Goal: Communication & Community: Connect with others

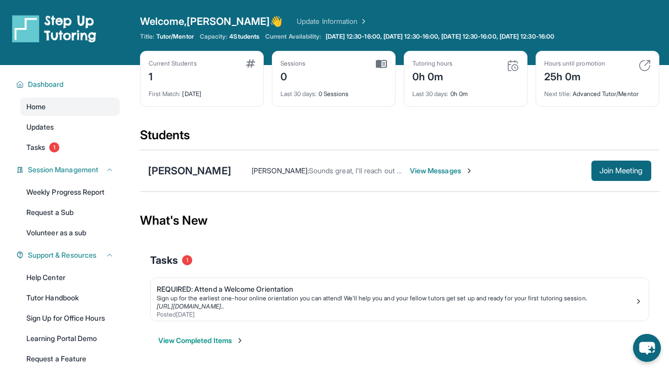
scroll to position [69, 0]
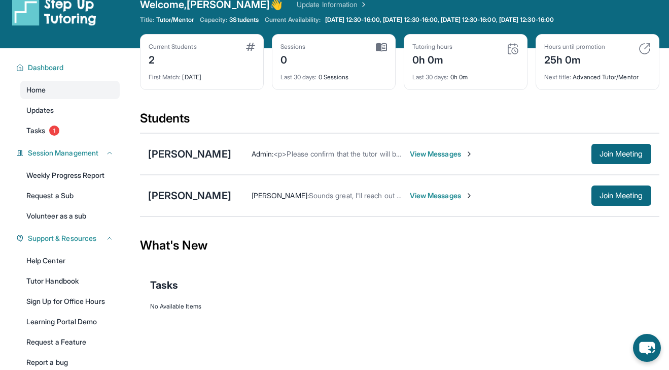
scroll to position [24, 0]
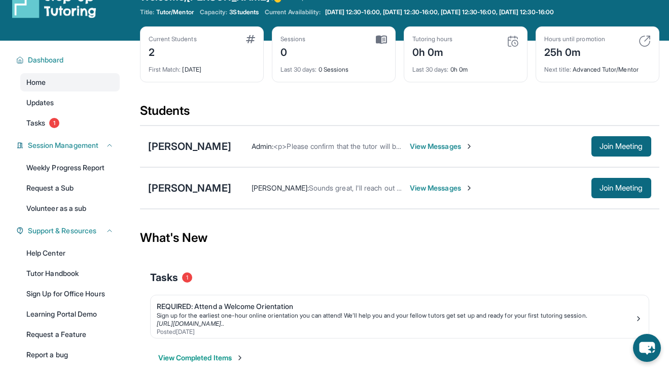
click at [422, 149] on span "View Messages" at bounding box center [441, 146] width 63 height 10
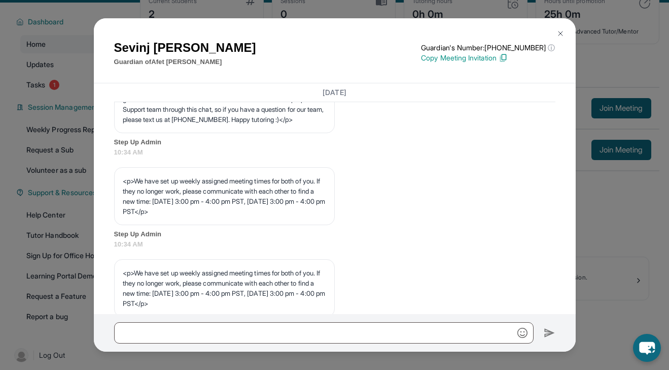
scroll to position [547, 0]
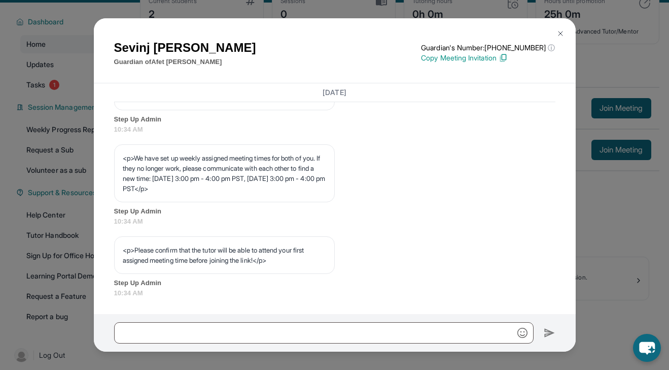
click at [558, 33] on img at bounding box center [561, 33] width 8 height 8
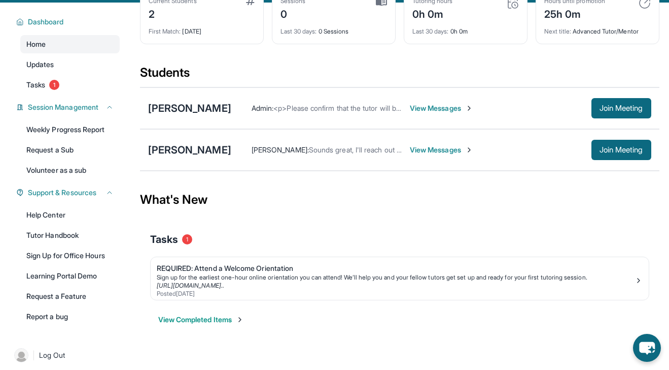
click at [350, 150] on span "Sounds great, I'll reach out [DATE]!" at bounding box center [365, 149] width 112 height 9
click at [410, 145] on span "View Messages" at bounding box center [441, 150] width 63 height 10
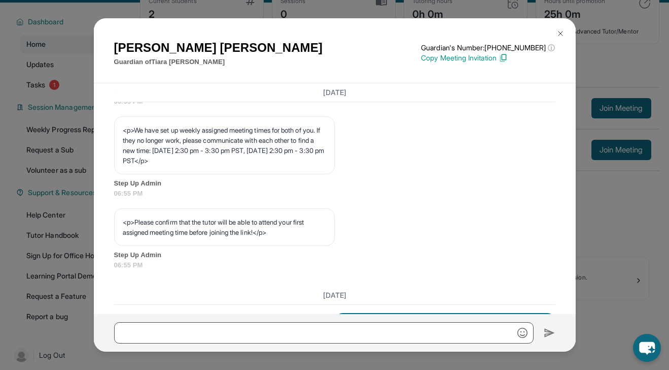
scroll to position [720, 0]
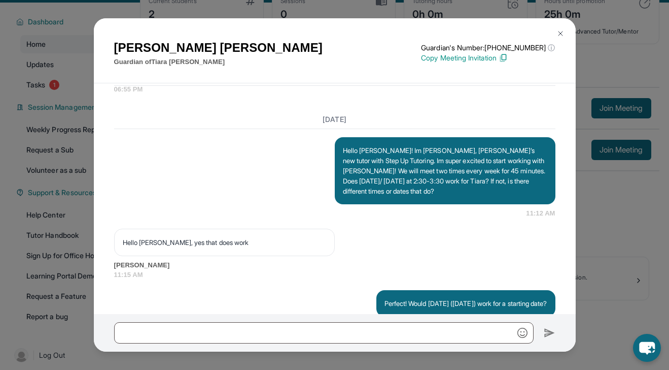
click at [555, 35] on button at bounding box center [561, 33] width 20 height 20
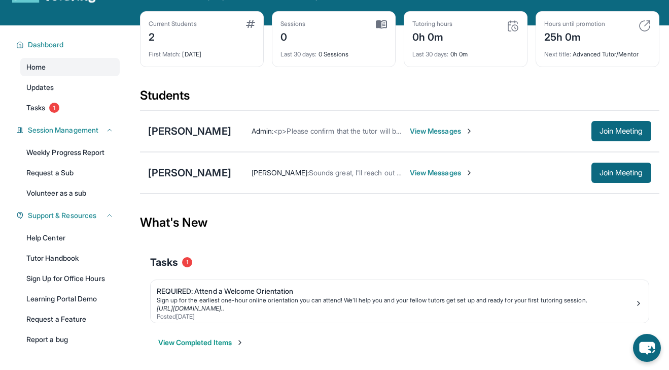
scroll to position [29, 0]
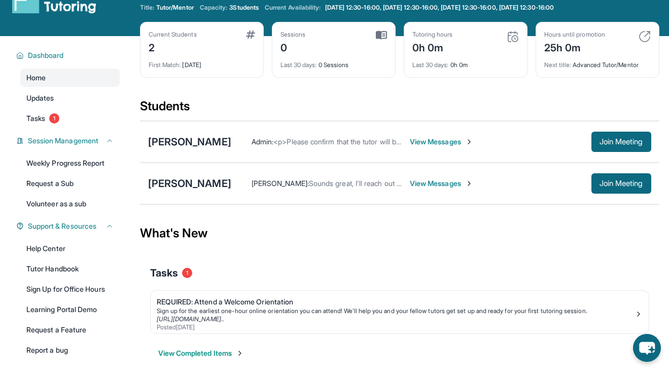
click at [418, 140] on span "View Messages" at bounding box center [441, 142] width 63 height 10
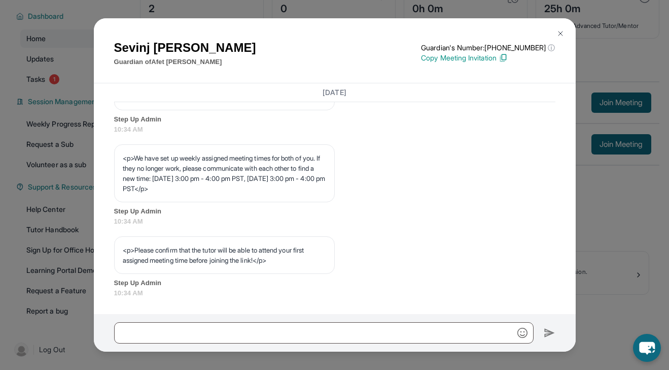
scroll to position [69, 0]
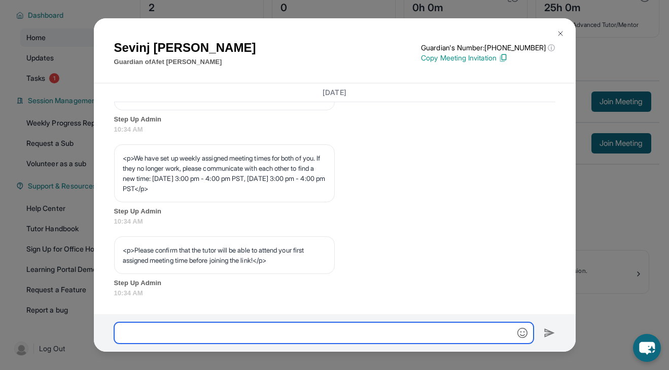
click at [234, 333] on input "text" at bounding box center [324, 332] width 420 height 21
paste input "**********"
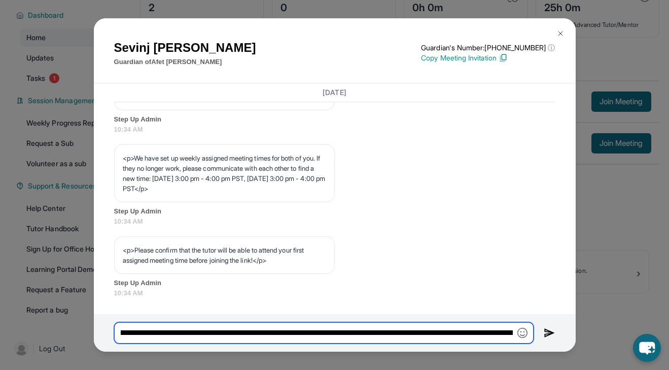
scroll to position [0, 0]
type input "**********"
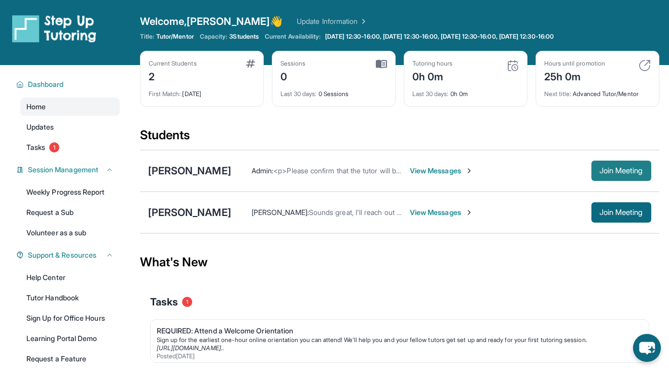
click at [603, 177] on button "Join Meeting" at bounding box center [622, 170] width 60 height 20
click at [415, 172] on span "View Messages" at bounding box center [441, 170] width 63 height 10
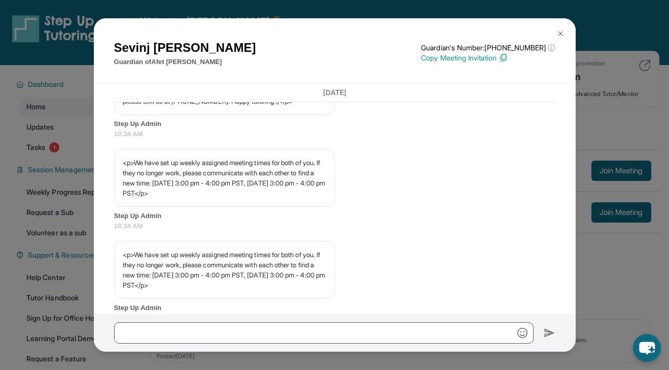
scroll to position [547, 0]
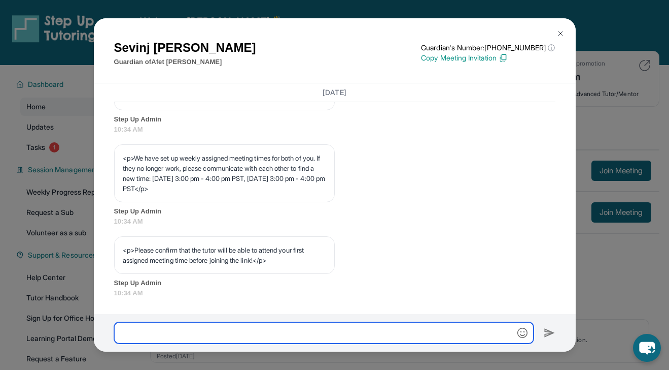
click at [193, 339] on input "text" at bounding box center [324, 332] width 420 height 21
paste input "**********"
type input "**********"
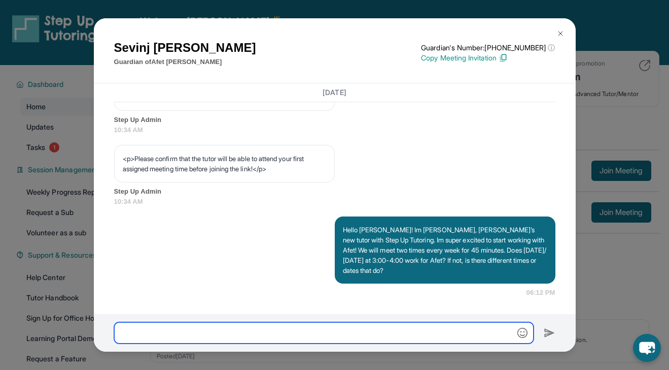
scroll to position [638, 0]
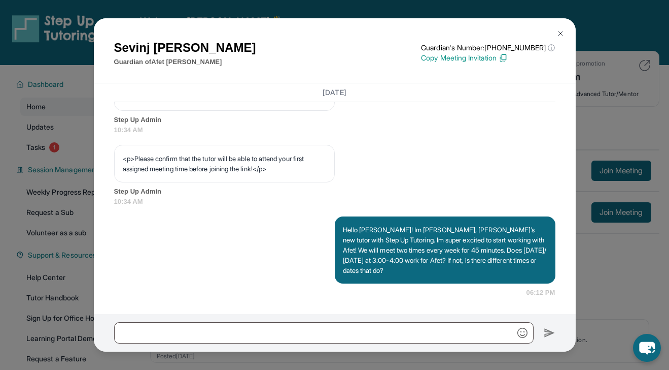
click at [563, 28] on button at bounding box center [561, 33] width 20 height 20
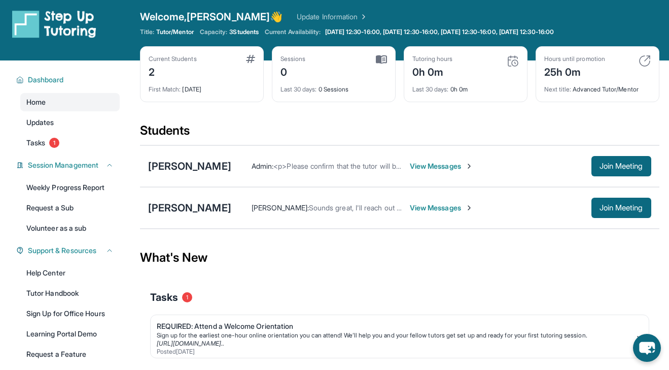
scroll to position [0, 0]
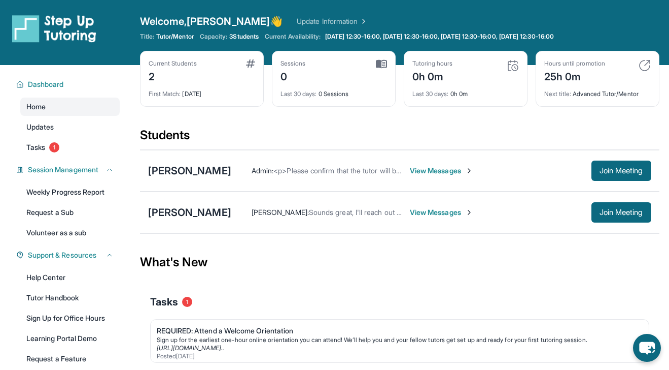
drag, startPoint x: 250, startPoint y: 36, endPoint x: 261, endPoint y: 38, distance: 10.8
click at [259, 38] on span "3 Students" at bounding box center [243, 36] width 29 height 8
drag, startPoint x: 222, startPoint y: 36, endPoint x: 240, endPoint y: 36, distance: 17.3
click at [240, 36] on div "Capacity: 3 Students" at bounding box center [229, 36] width 59 height 8
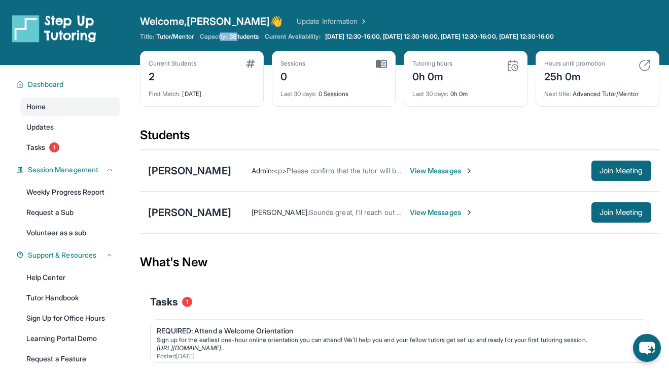
click at [240, 36] on span "3 Students" at bounding box center [243, 36] width 29 height 8
click at [228, 33] on span "Capacity:" at bounding box center [214, 36] width 28 height 8
